Goal: Task Accomplishment & Management: Manage account settings

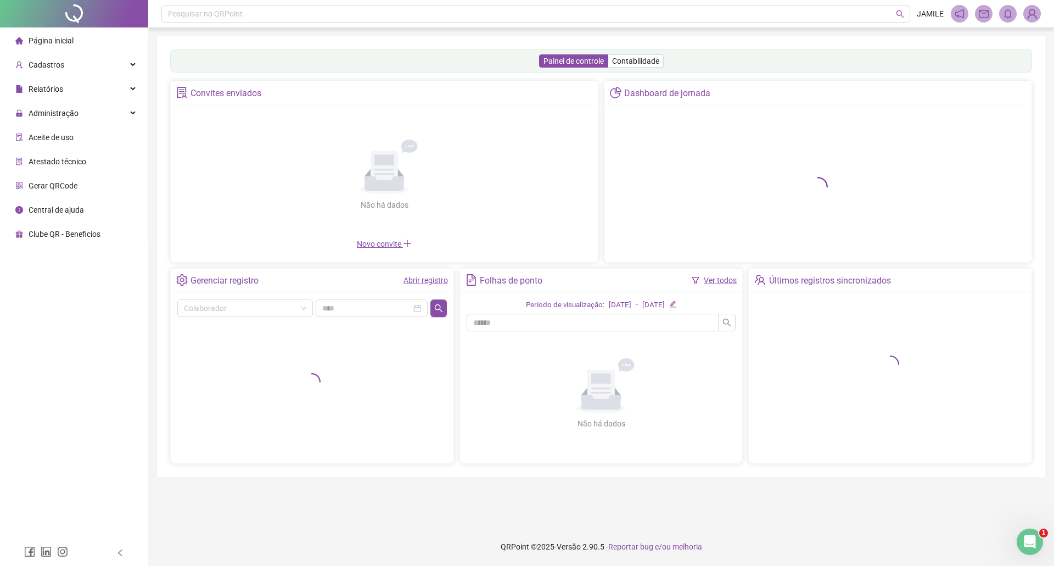
click at [65, 182] on span "Gerar QRCode" at bounding box center [53, 185] width 49 height 9
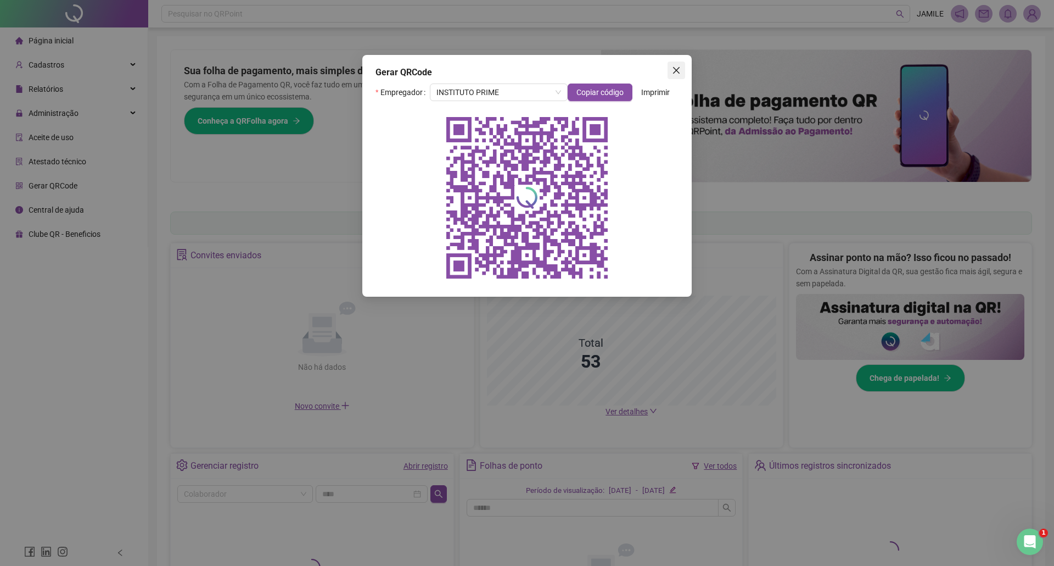
click at [678, 71] on icon "close" at bounding box center [676, 70] width 9 height 9
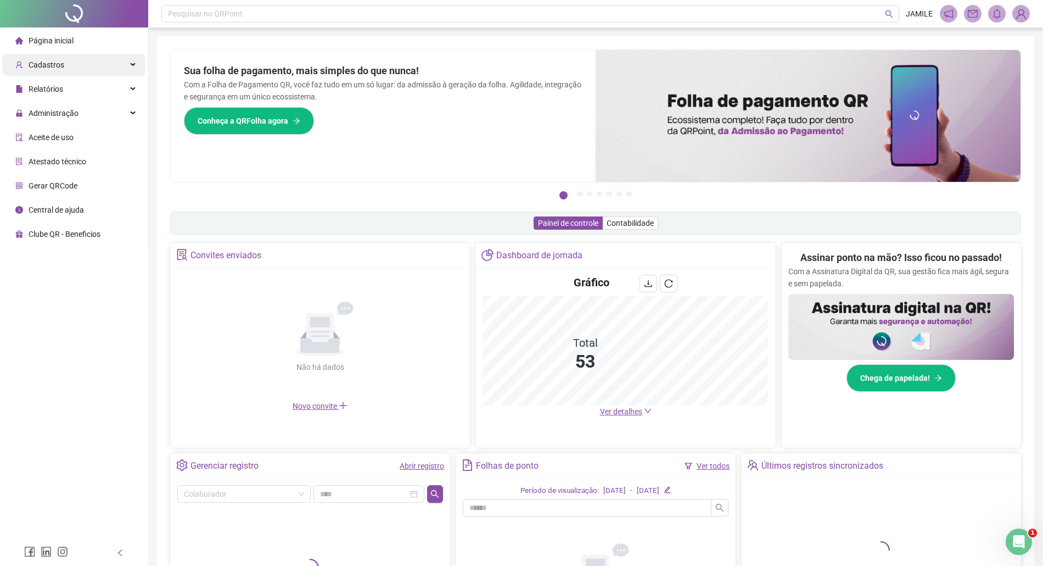
click at [58, 60] on span "Cadastros" at bounding box center [47, 64] width 36 height 9
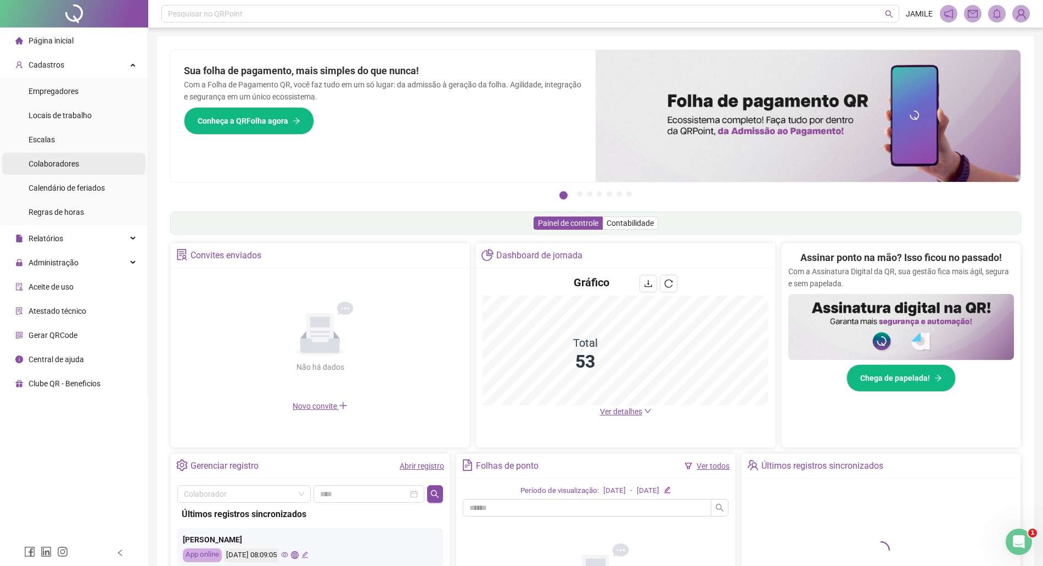
click at [56, 160] on span "Colaboradores" at bounding box center [54, 163] width 51 height 9
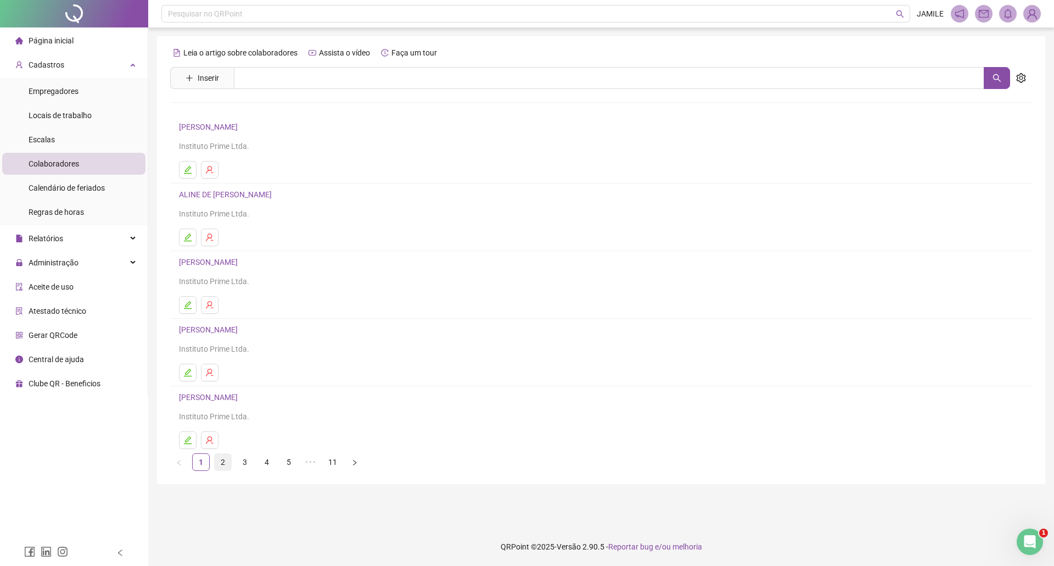
click at [224, 468] on link "2" at bounding box center [223, 462] width 16 height 16
click at [241, 399] on link "[PERSON_NAME]" at bounding box center [210, 397] width 62 height 9
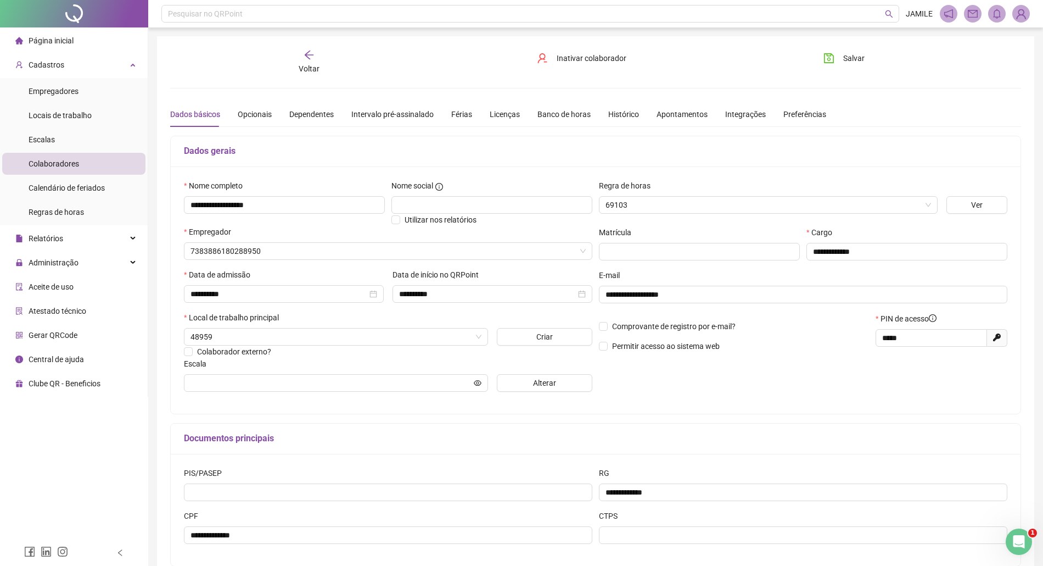
type input "**********"
